Goal: Find specific page/section: Find specific page/section

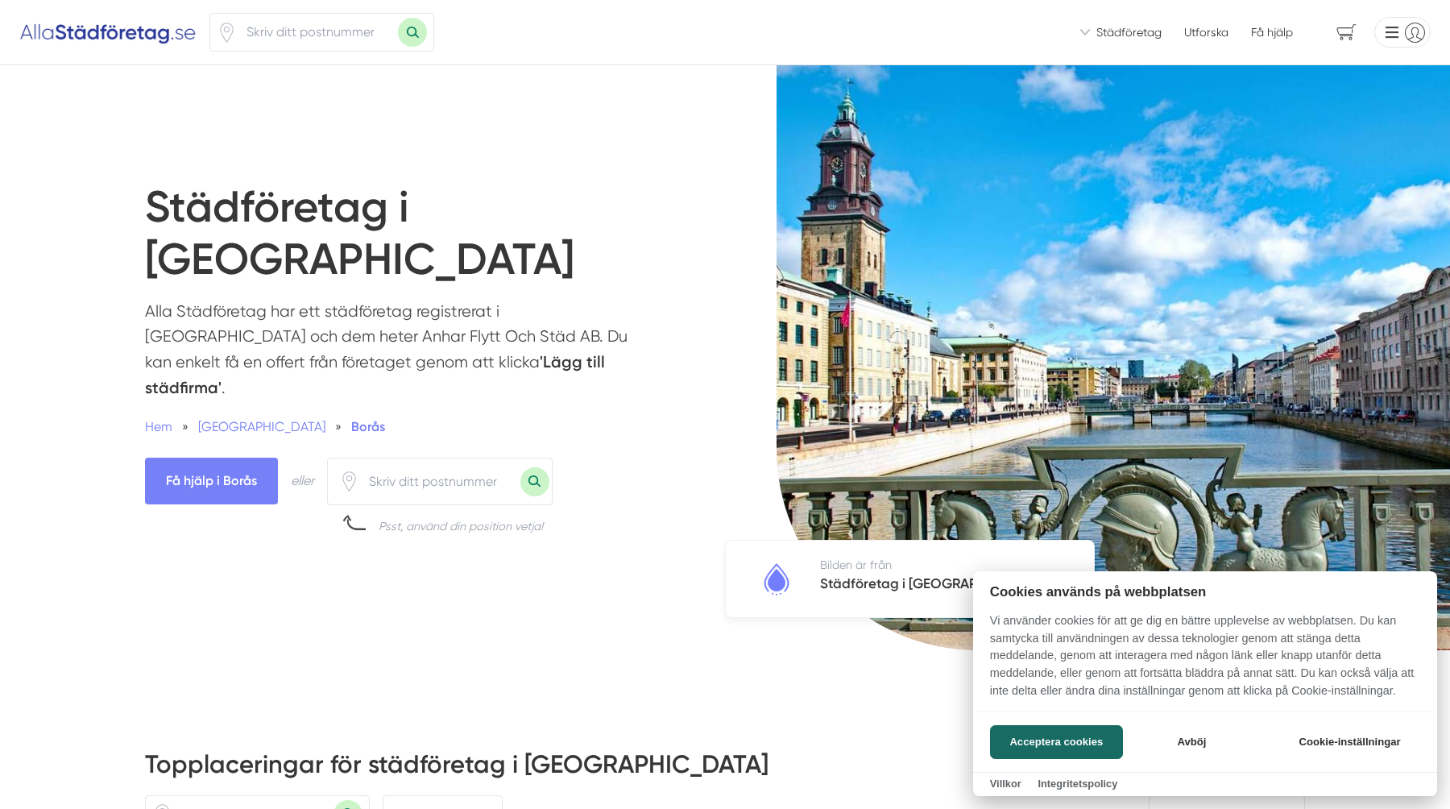
click at [450, 416] on div at bounding box center [725, 404] width 1450 height 809
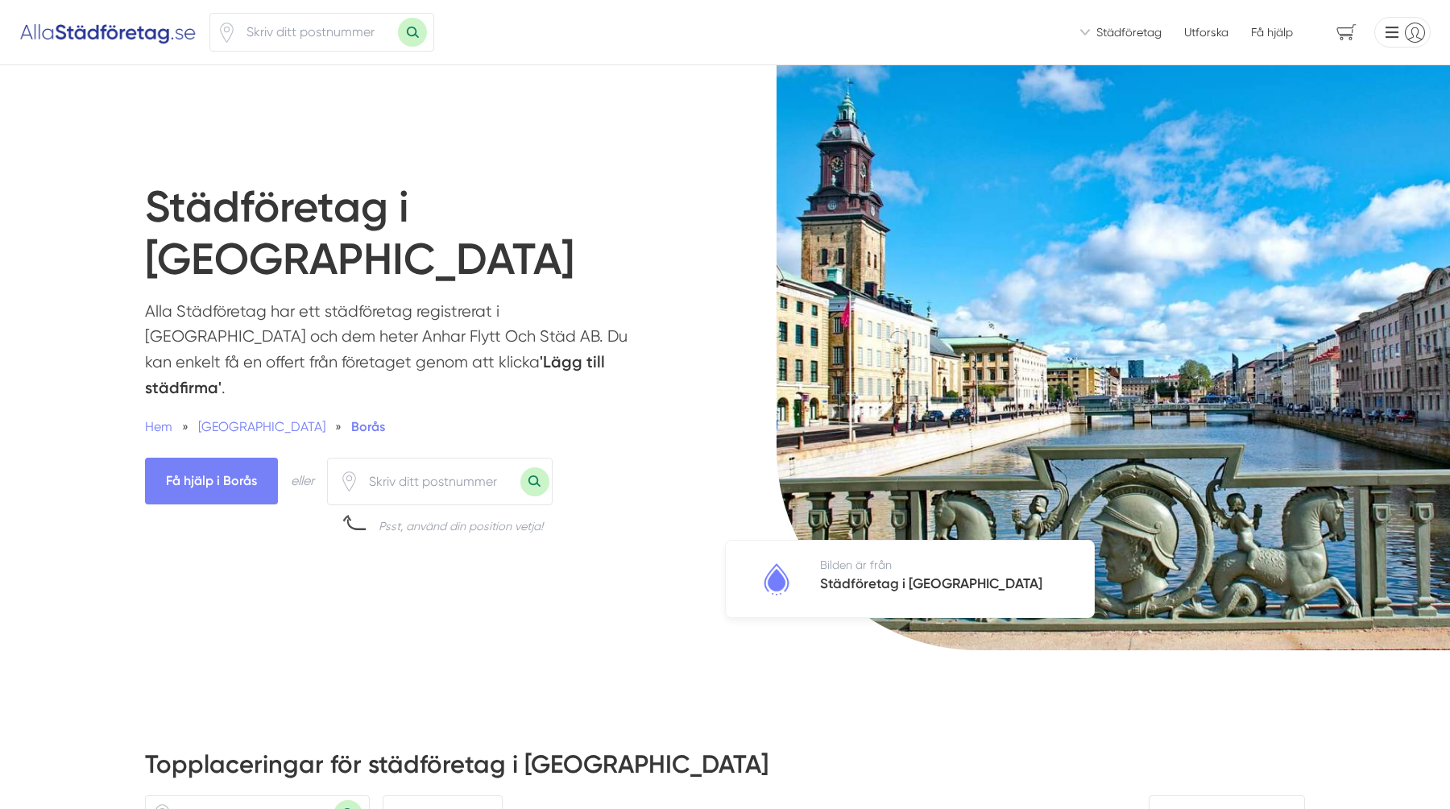
click at [409, 463] on input "number" at bounding box center [439, 481] width 161 height 37
click at [455, 463] on input "number" at bounding box center [439, 481] width 161 height 37
drag, startPoint x: 495, startPoint y: 308, endPoint x: 395, endPoint y: 306, distance: 99.9
click at [395, 306] on p "Alla Städföretag har ett städföretag registrerat i [GEOGRAPHIC_DATA] och dem he…" at bounding box center [389, 354] width 488 height 110
click at [395, 352] on strong "'Lägg till städfirma'" at bounding box center [375, 374] width 460 height 45
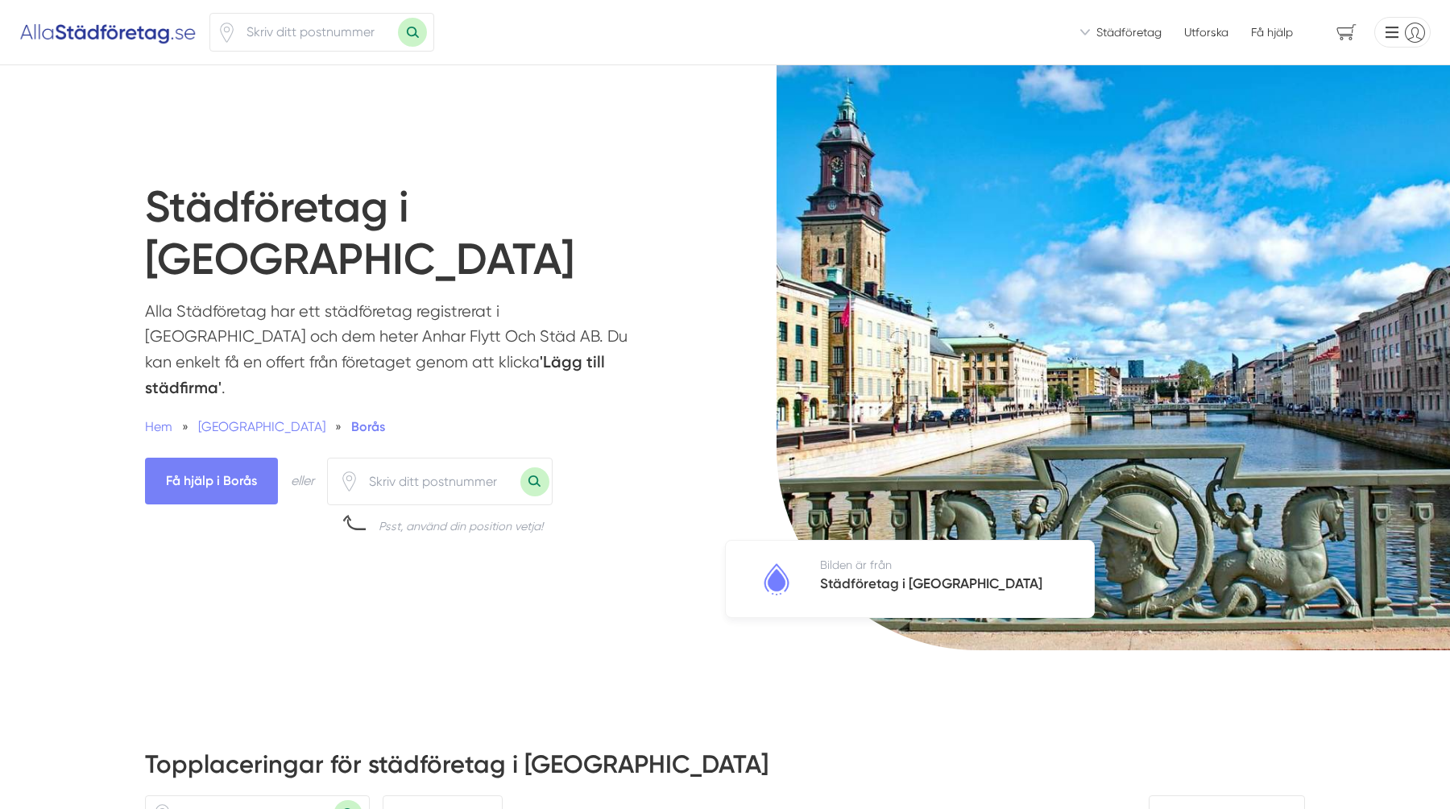
click at [478, 352] on strong "'Lägg till städfirma'" at bounding box center [375, 374] width 460 height 45
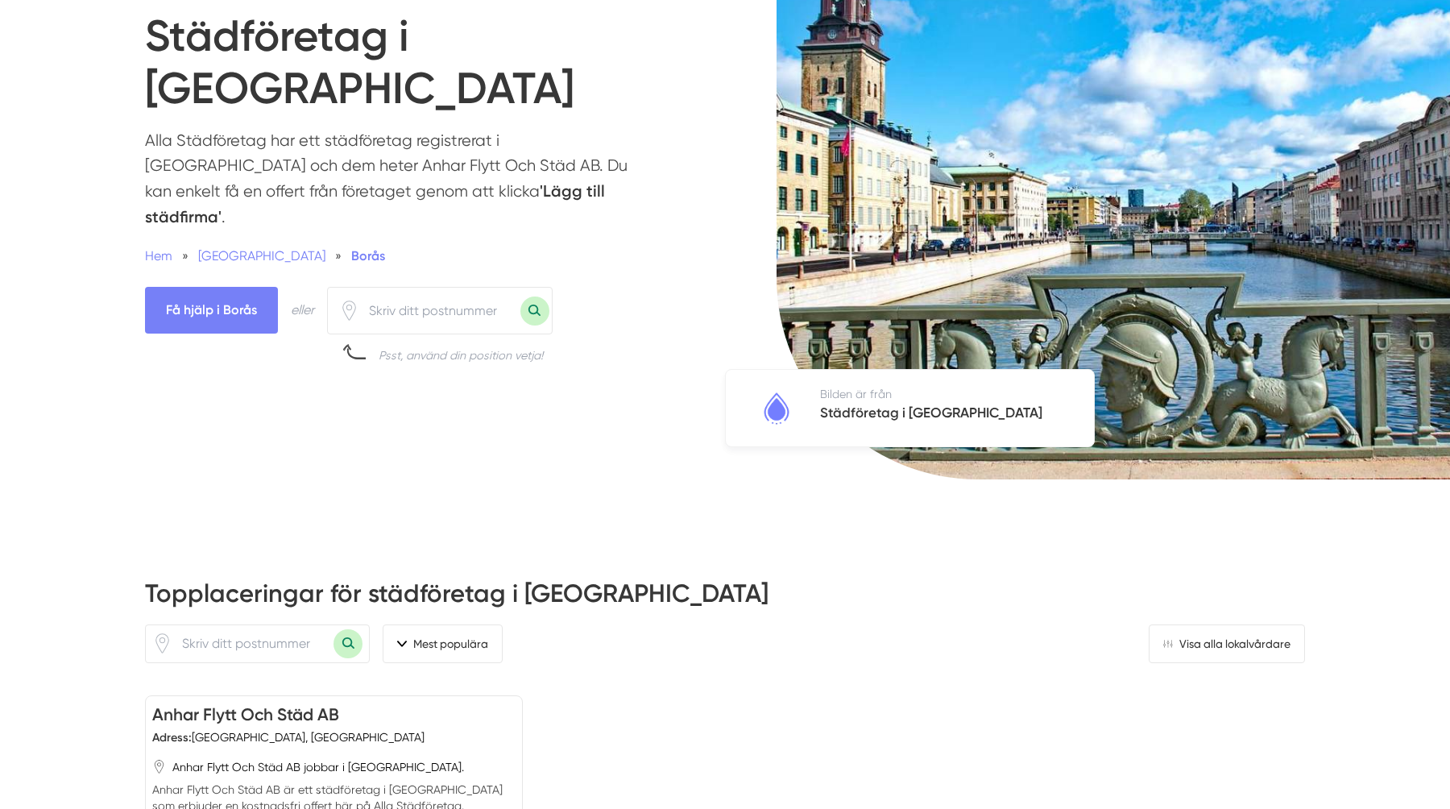
scroll to position [182, 0]
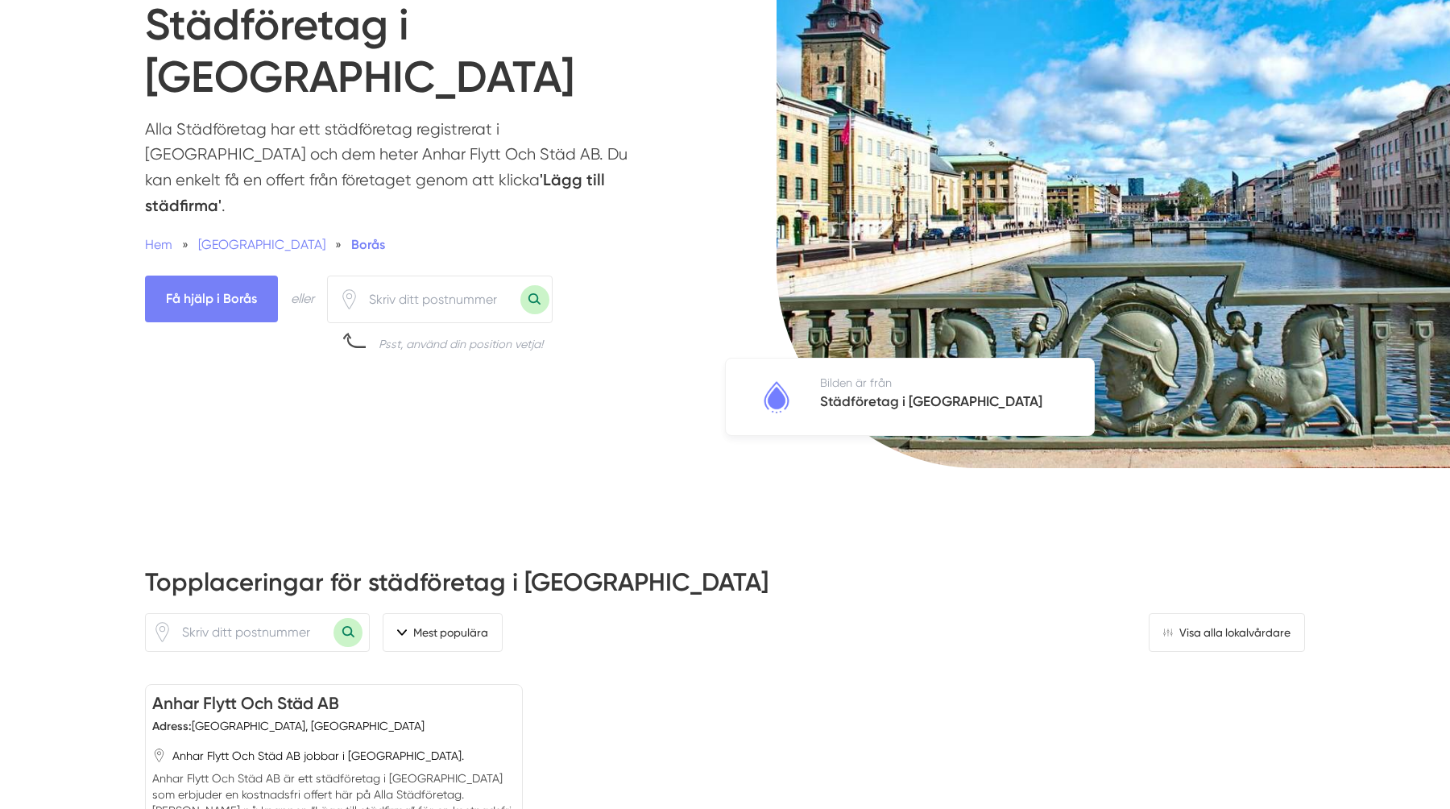
click at [255, 614] on input "number" at bounding box center [252, 632] width 161 height 37
click at [423, 281] on input "number" at bounding box center [439, 299] width 161 height 37
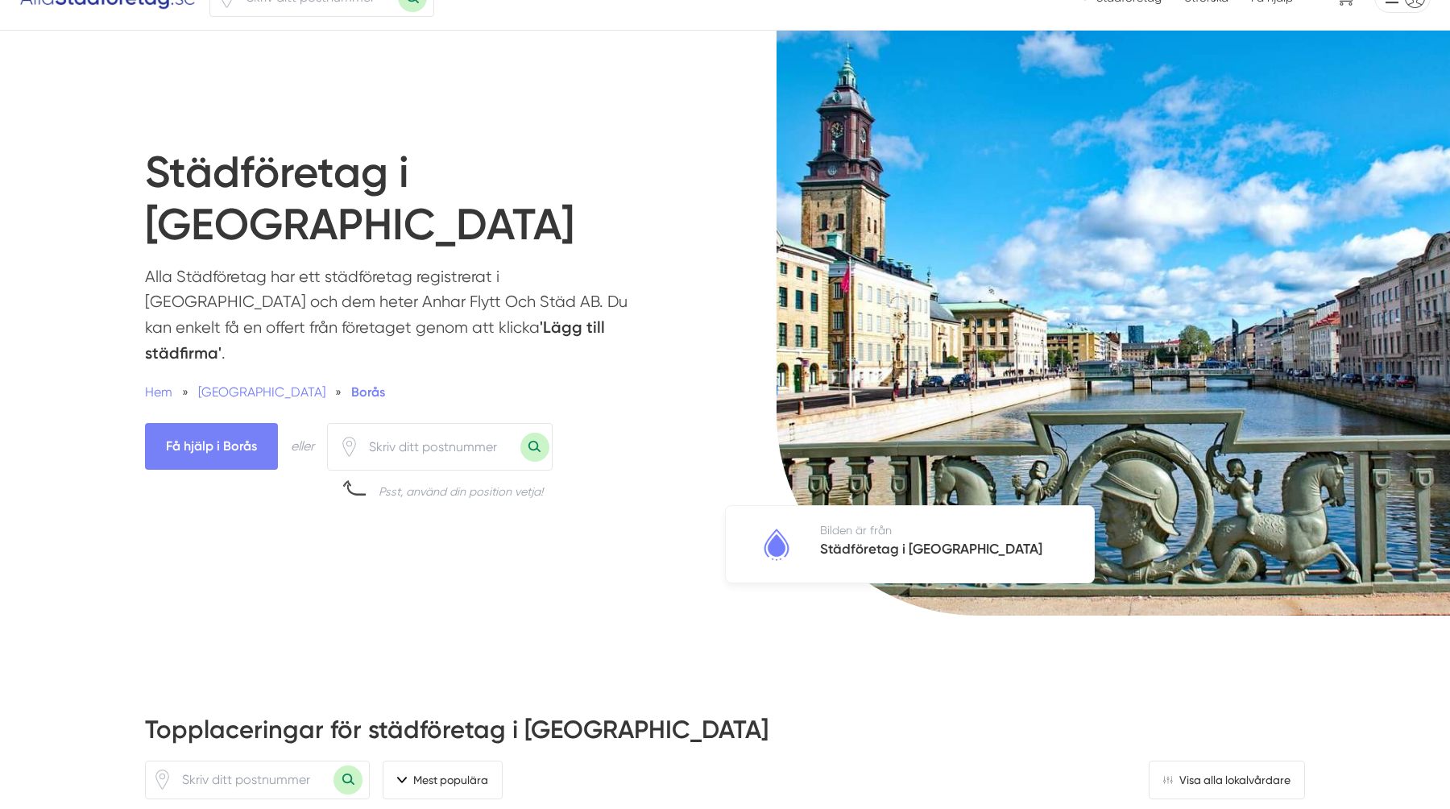
scroll to position [0, 0]
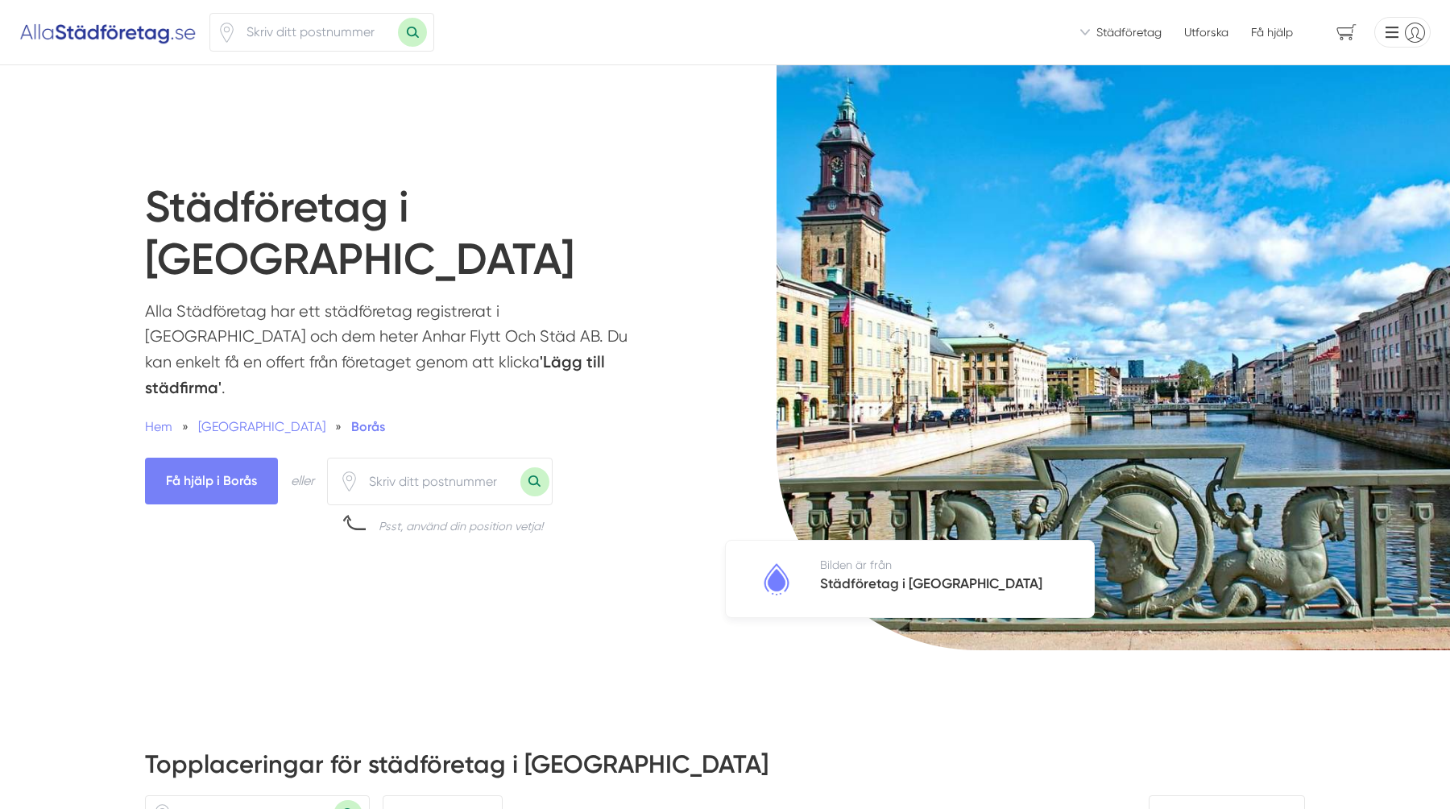
click at [672, 248] on div "Städföretag i [GEOGRAPHIC_DATA] Alla Städföretag har ett städföretag registrera…" at bounding box center [415, 357] width 541 height 353
click at [413, 463] on input "number" at bounding box center [439, 481] width 161 height 37
click at [539, 313] on p "Alla Städföretag har ett städföretag registrerat i [GEOGRAPHIC_DATA] och dem he…" at bounding box center [389, 354] width 488 height 110
click at [542, 299] on p "Alla Städföretag har ett städföretag registrerat i [GEOGRAPHIC_DATA] och dem he…" at bounding box center [389, 354] width 488 height 110
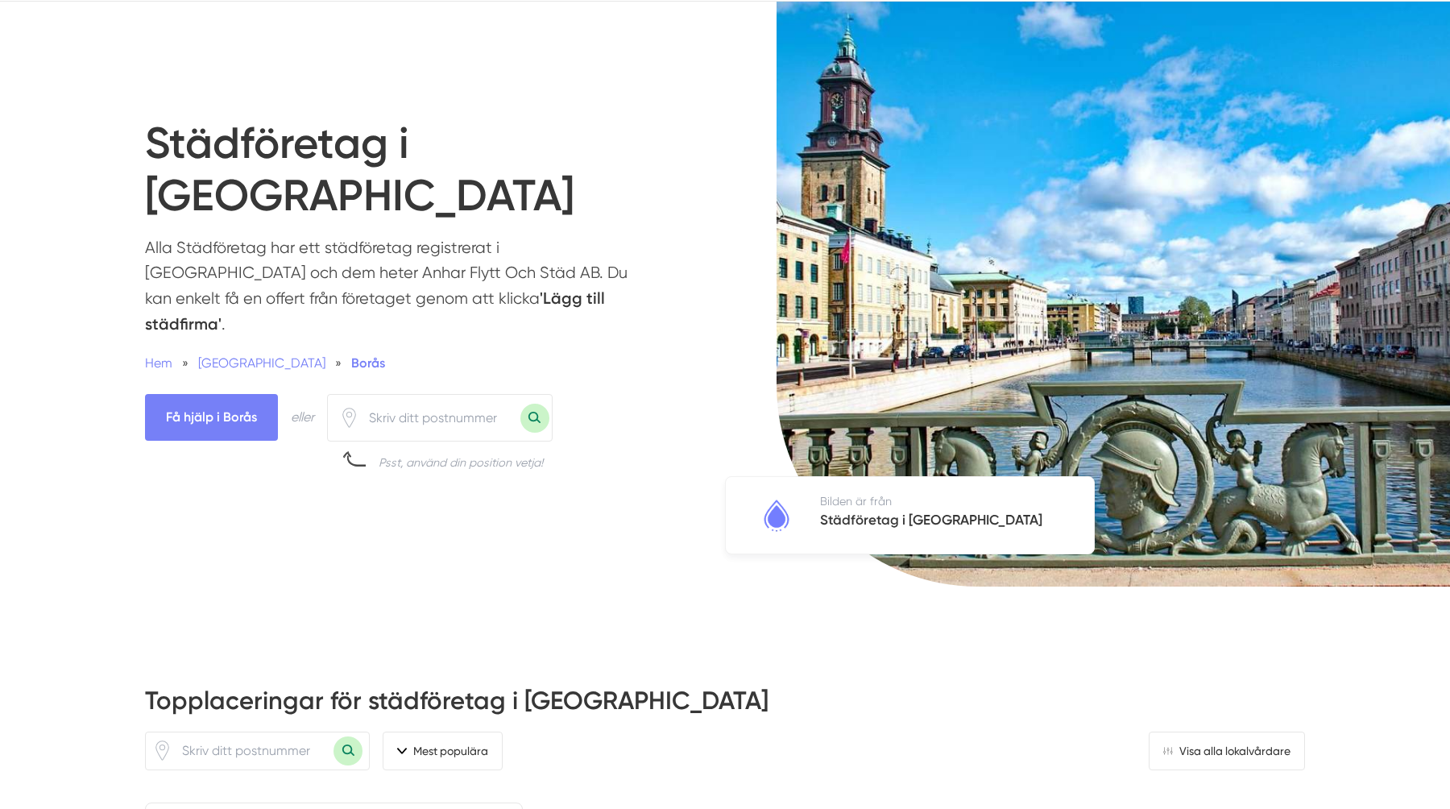
scroll to position [67, 0]
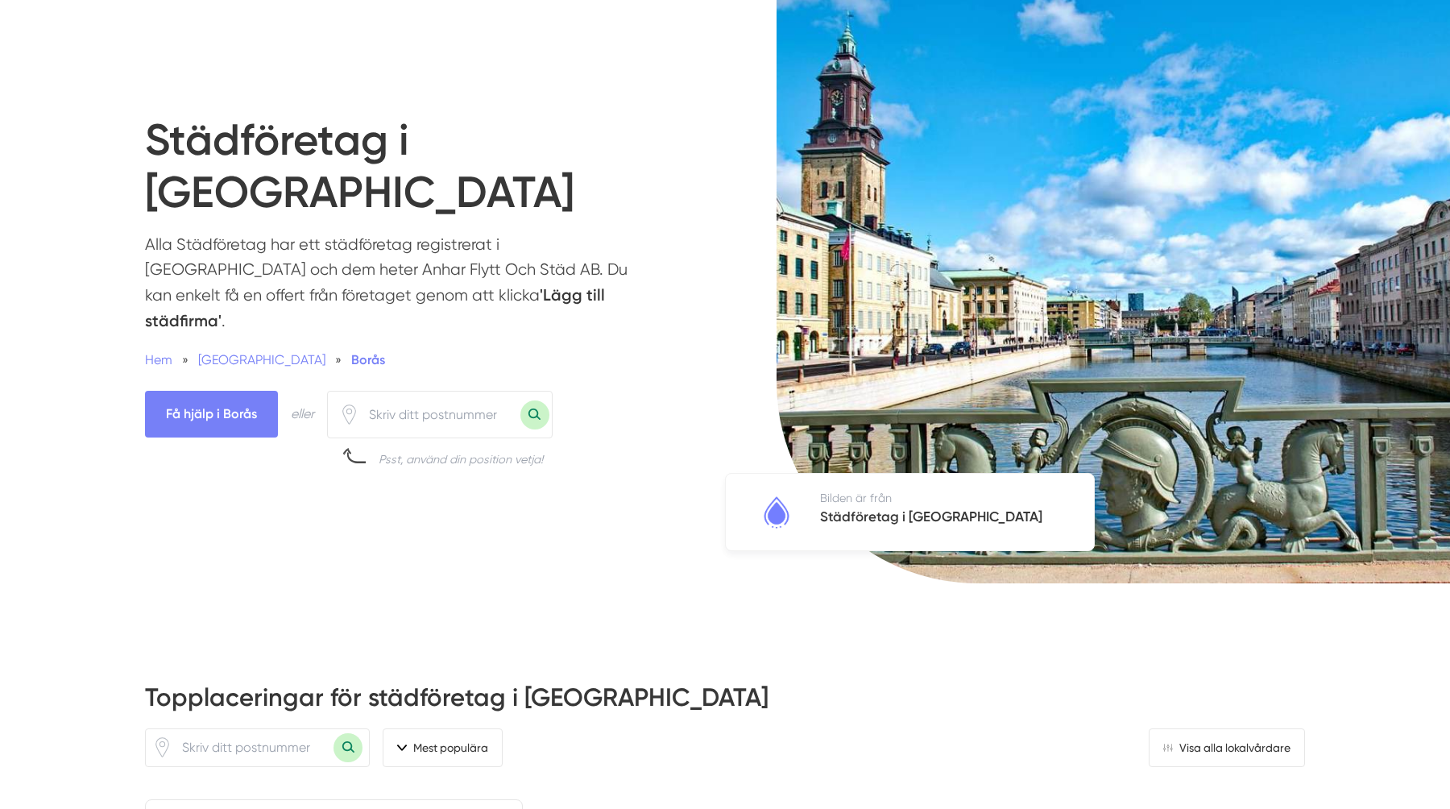
click at [417, 391] on div at bounding box center [440, 415] width 226 height 48
click at [429, 396] on input "number" at bounding box center [439, 414] width 161 height 37
type input "50740"
click at [771, 357] on picture at bounding box center [1094, 290] width 712 height 585
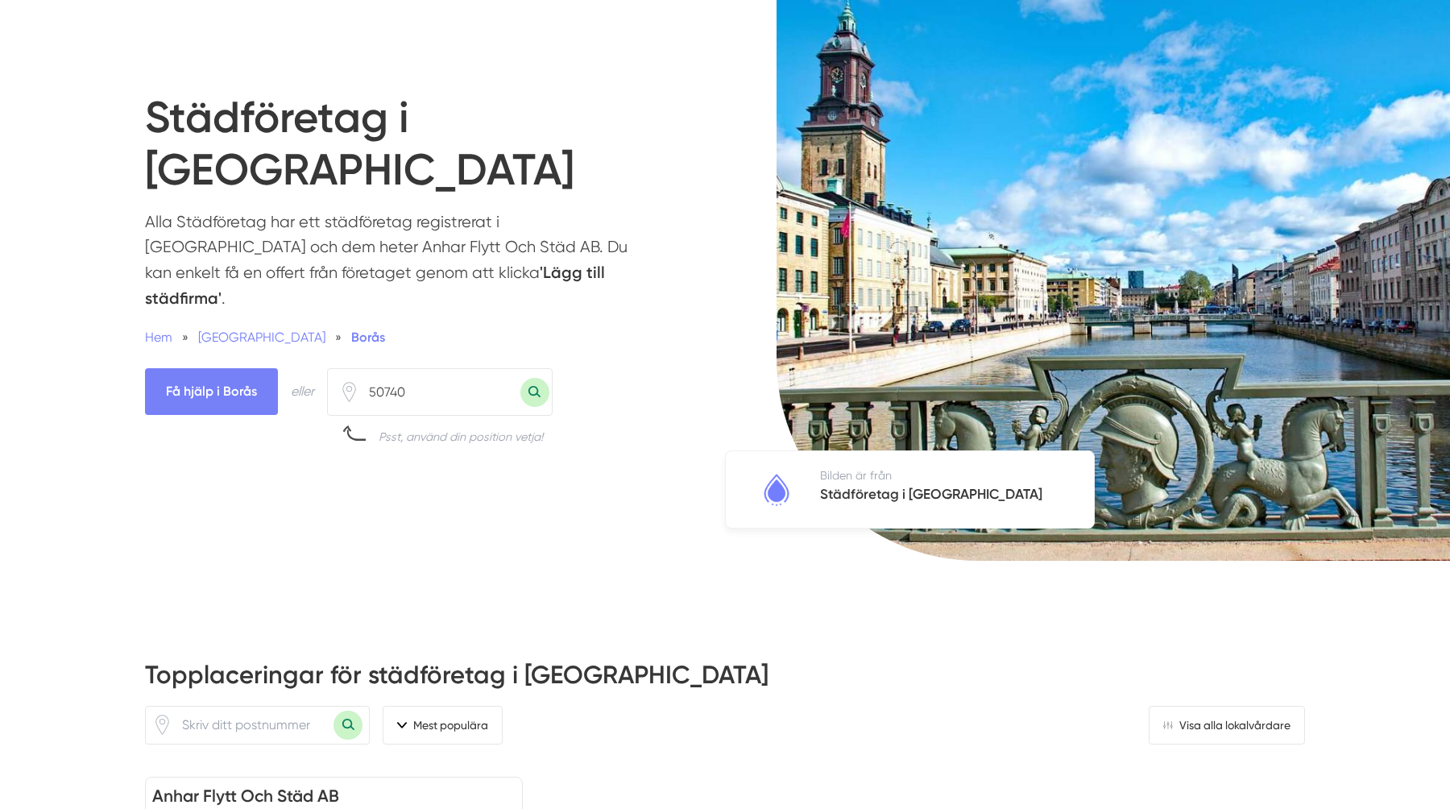
scroll to position [105, 0]
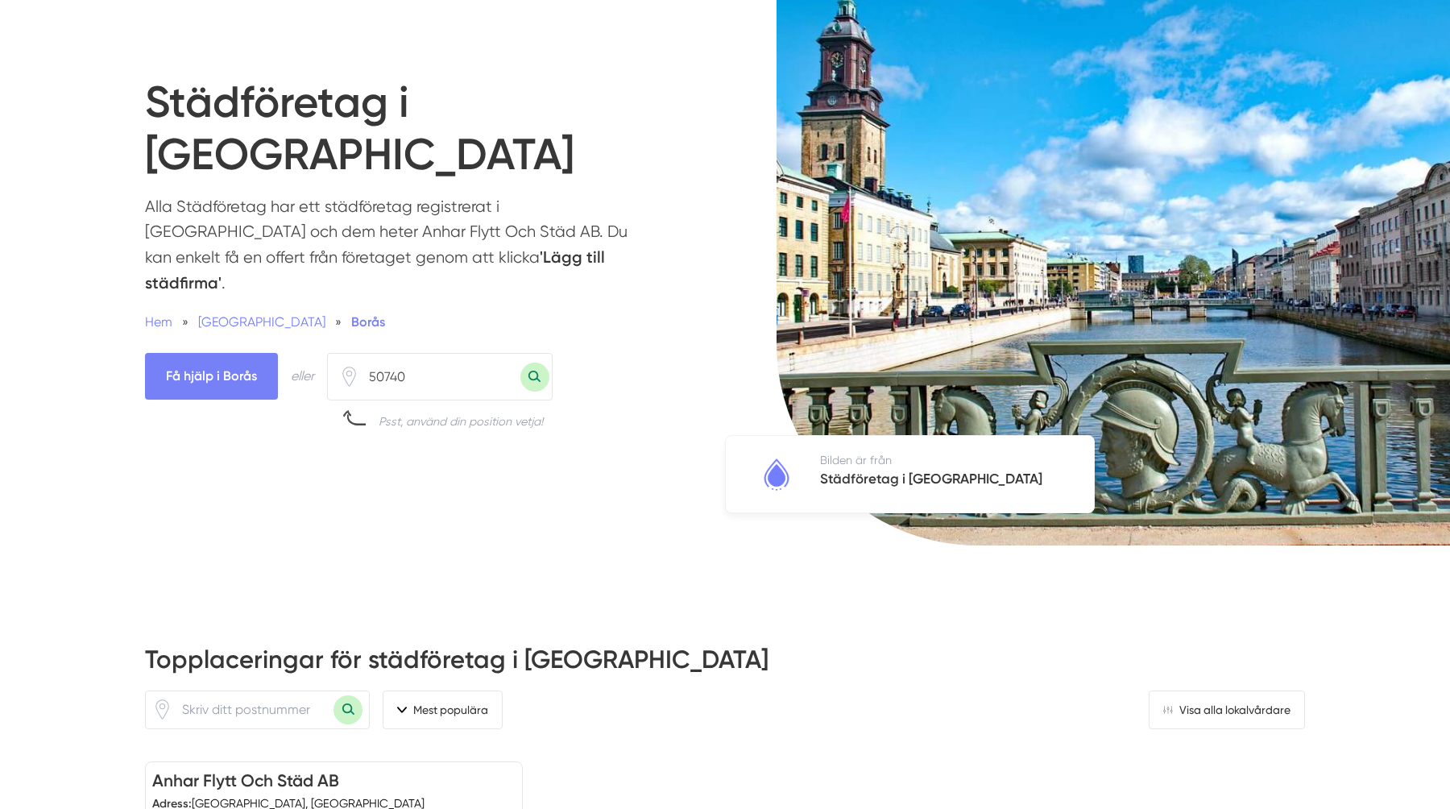
click at [463, 359] on input "50740" at bounding box center [439, 377] width 161 height 37
click at [547, 353] on div "50740" at bounding box center [440, 377] width 226 height 48
click at [531, 363] on button "Sök med postnummer" at bounding box center [535, 377] width 29 height 29
